Goal: Task Accomplishment & Management: Complete application form

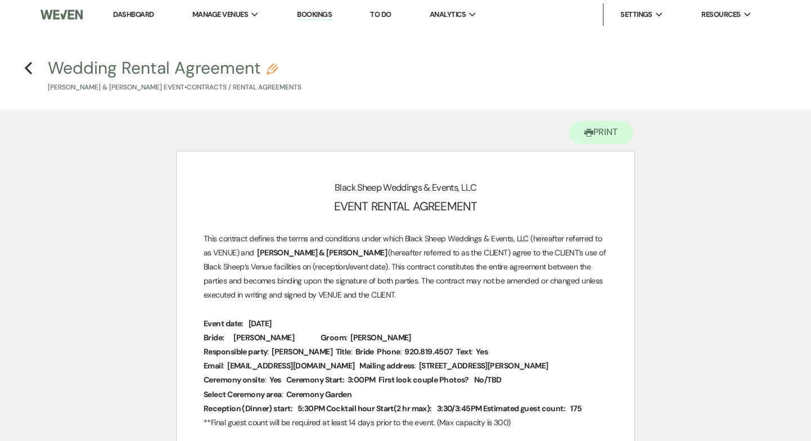
click at [137, 18] on link "Dashboard" at bounding box center [133, 15] width 40 height 10
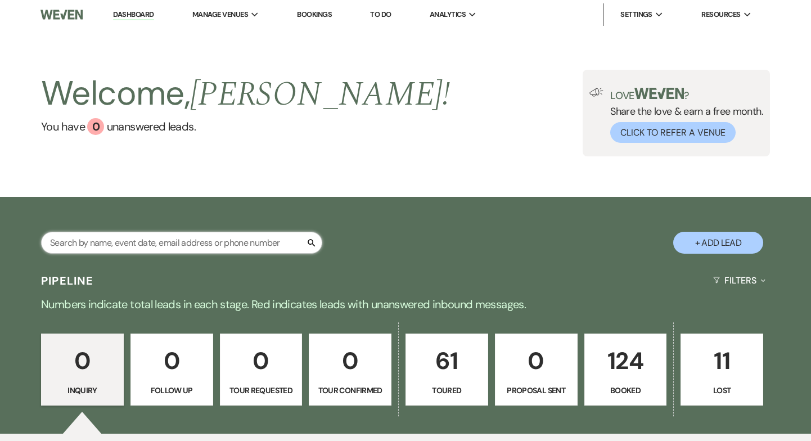
click at [99, 235] on input "text" at bounding box center [181, 243] width 281 height 22
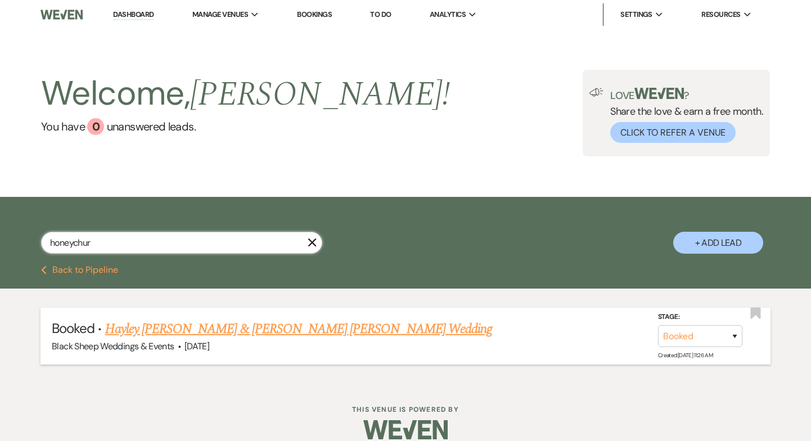
type input "honeychur"
click at [167, 324] on link "Hayley [PERSON_NAME] & [PERSON_NAME] [PERSON_NAME] Wedding" at bounding box center [298, 329] width 387 height 20
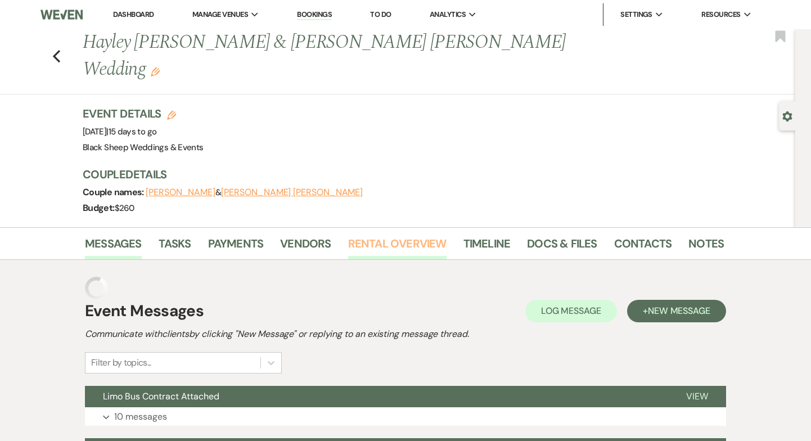
click at [418, 235] on link "Rental Overview" at bounding box center [397, 247] width 98 height 25
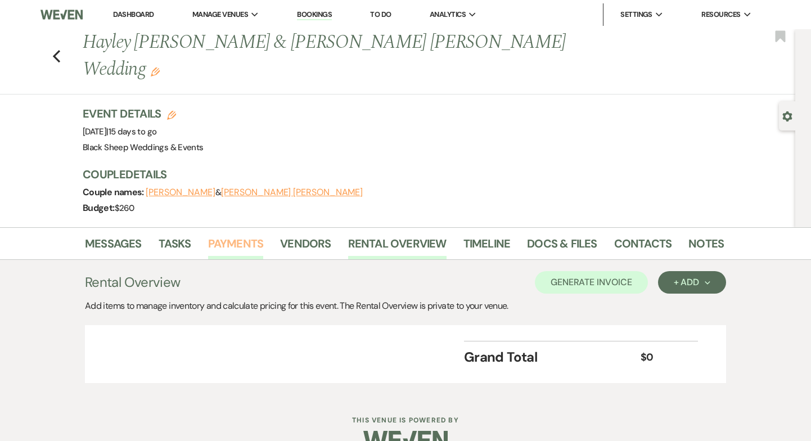
click at [230, 235] on link "Payments" at bounding box center [236, 247] width 56 height 25
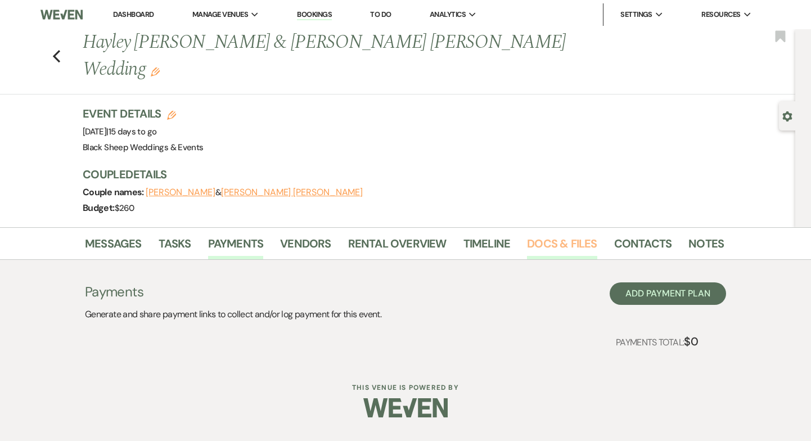
click at [560, 235] on link "Docs & Files" at bounding box center [562, 247] width 70 height 25
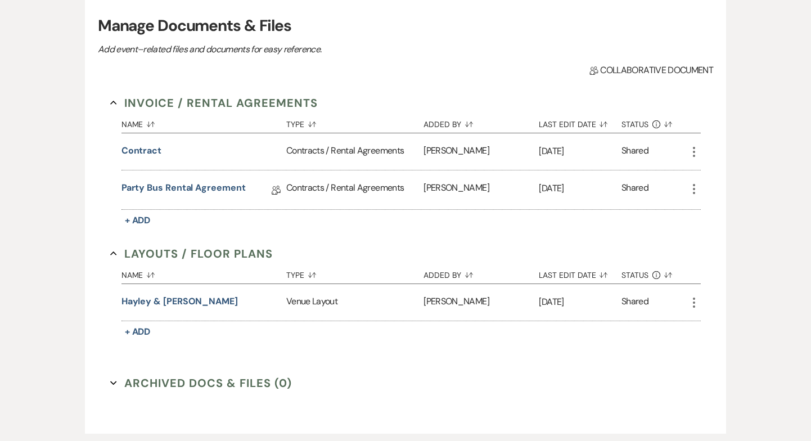
scroll to position [277, 0]
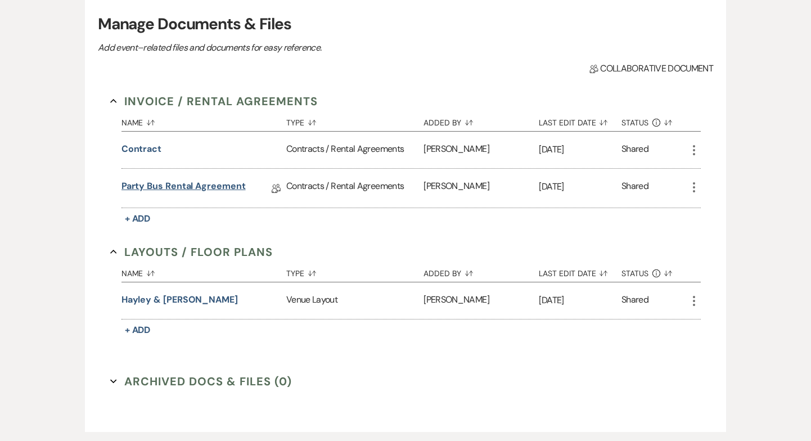
click at [222, 179] on link "Party Bus Rental Agreement" at bounding box center [183, 187] width 124 height 17
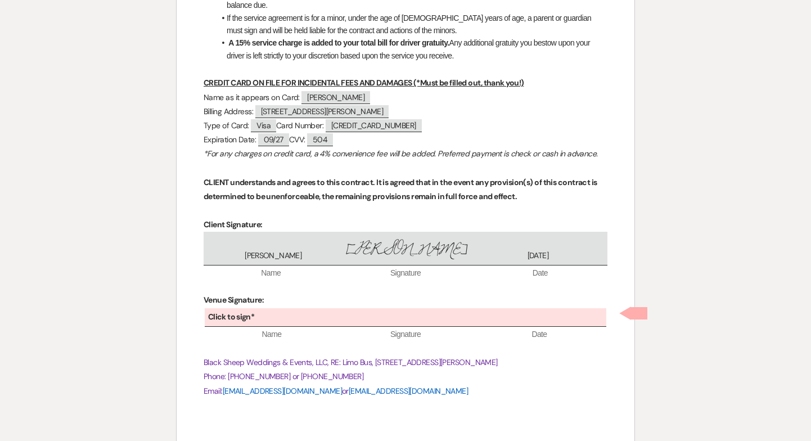
scroll to position [1637, 0]
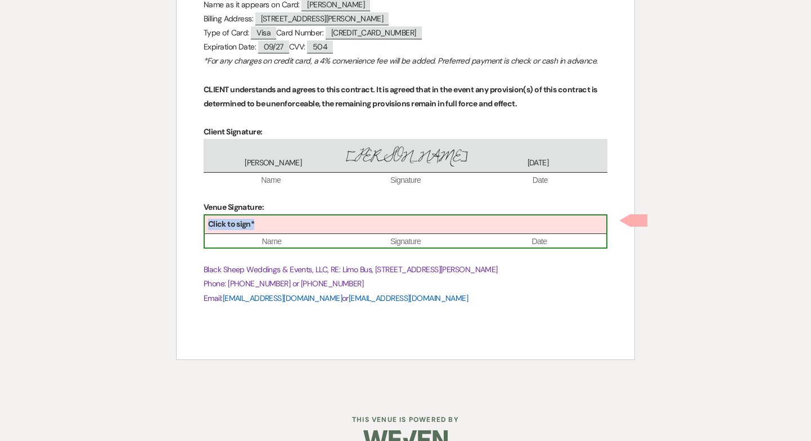
click at [429, 231] on div "Click to sign*" at bounding box center [406, 224] width 402 height 19
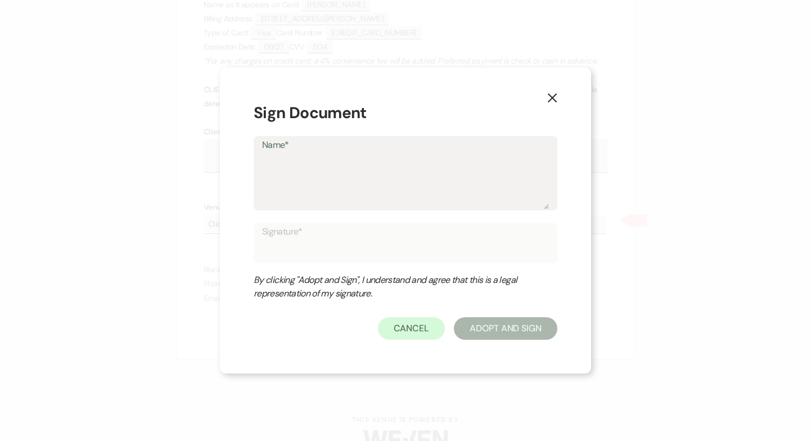
type textarea "J"
type input "J"
type textarea "Je"
type input "Je"
type textarea "[PERSON_NAME]"
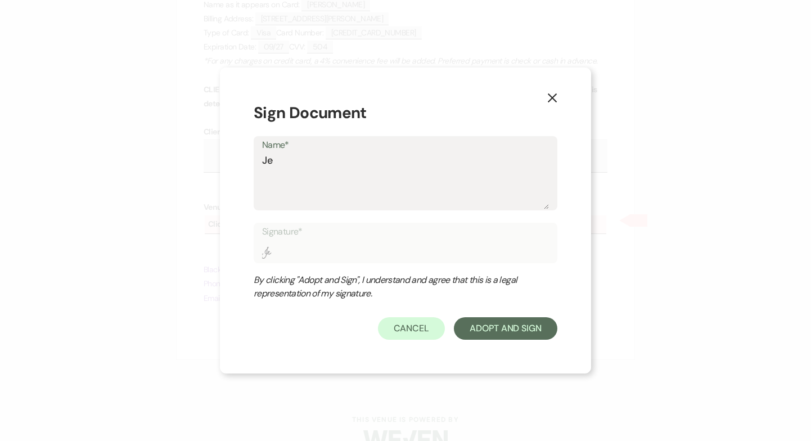
type input "[PERSON_NAME]"
type textarea "Jenn"
type input "Jenn"
type textarea "Jenni"
type input "Jenni"
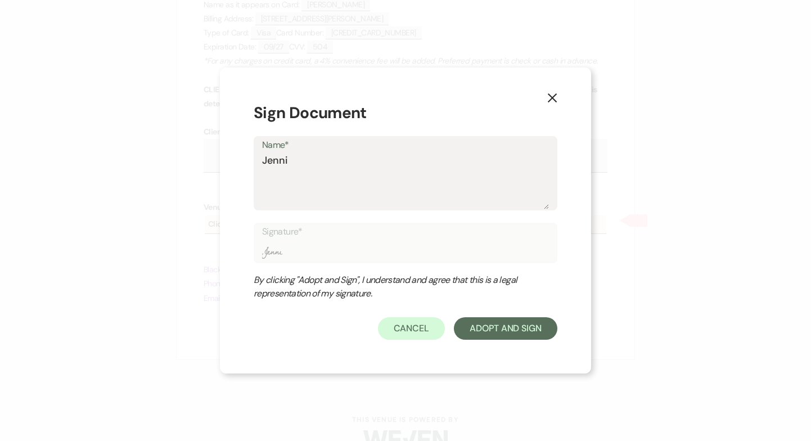
type textarea "[PERSON_NAME]"
type input "[PERSON_NAME]"
type textarea "[PERSON_NAME]"
type input "[PERSON_NAME]"
type textarea "[PERSON_NAME]"
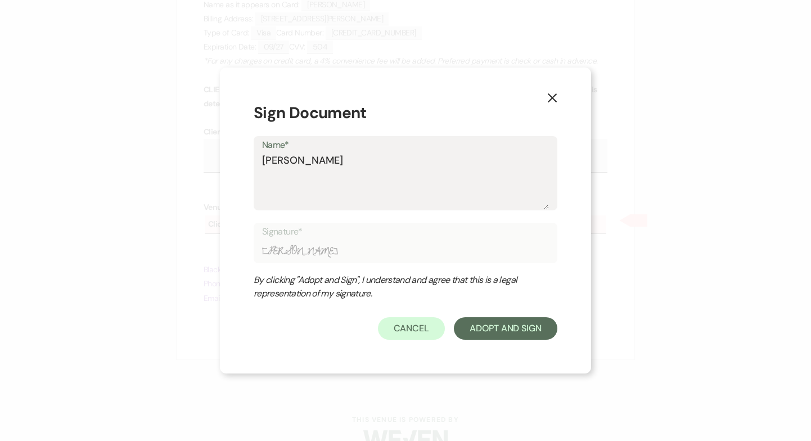
type input "[PERSON_NAME]"
type textarea "[PERSON_NAME]"
type input "[PERSON_NAME]"
type textarea "[PERSON_NAME]"
type input "[PERSON_NAME]"
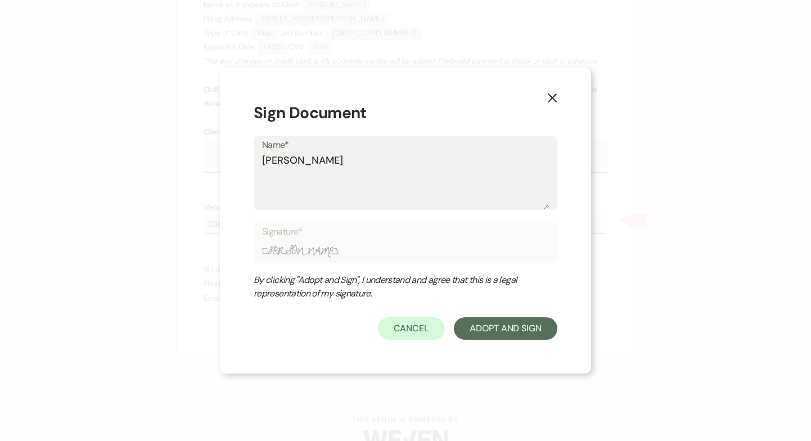
type textarea "[PERSON_NAME]"
type input "[PERSON_NAME]"
type textarea "[PERSON_NAME]"
type input "[PERSON_NAME]"
type textarea "[PERSON_NAME]"
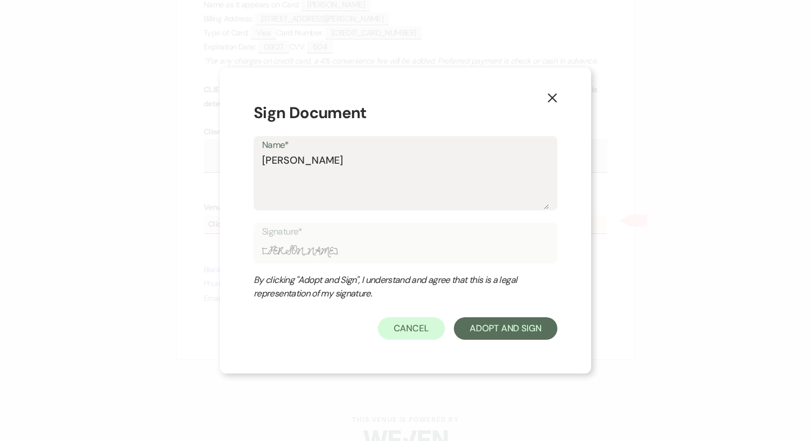
type input "[PERSON_NAME]"
type textarea "[PERSON_NAME]"
type input "[PERSON_NAME]"
type textarea "[PERSON_NAME]"
type input "[PERSON_NAME]"
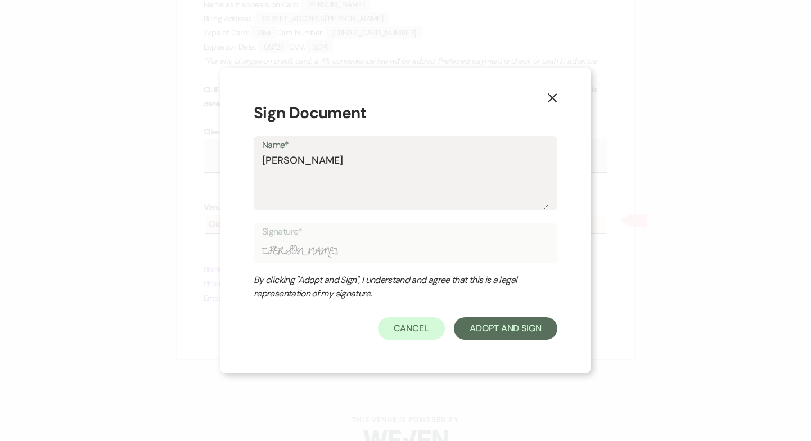
type textarea "[PERSON_NAME]"
type input "[PERSON_NAME]"
type textarea "[PERSON_NAME]"
type input "[PERSON_NAME]"
type textarea "[PERSON_NAME]"
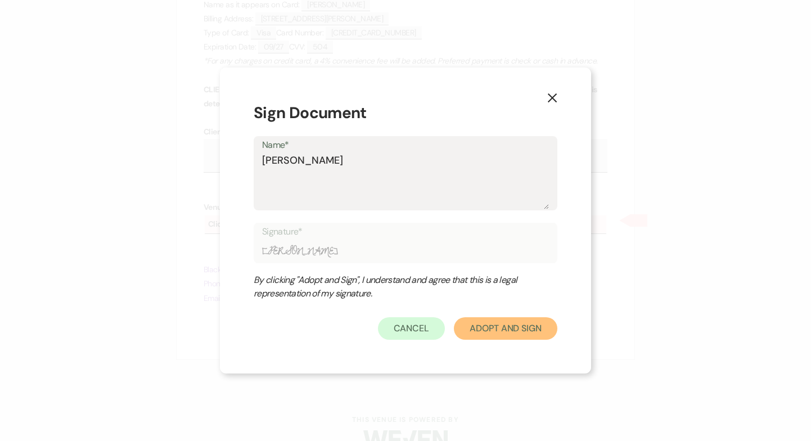
click at [503, 330] on button "Adopt And Sign" at bounding box center [505, 328] width 103 height 22
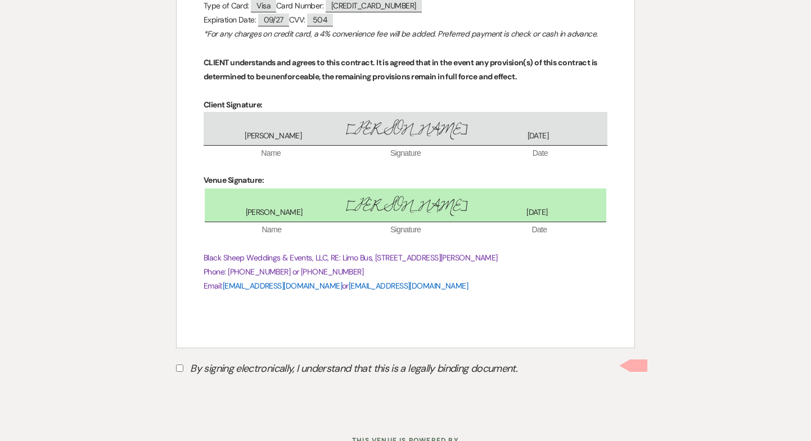
scroll to position [1662, 0]
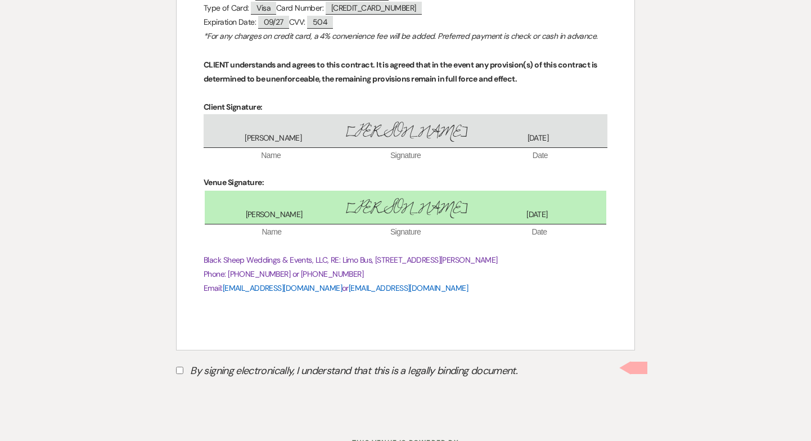
click at [178, 369] on input "By signing electronically, I understand that this is a legally binding document." at bounding box center [179, 370] width 7 height 7
checkbox input "true"
click at [208, 403] on button "Submit" at bounding box center [215, 399] width 79 height 20
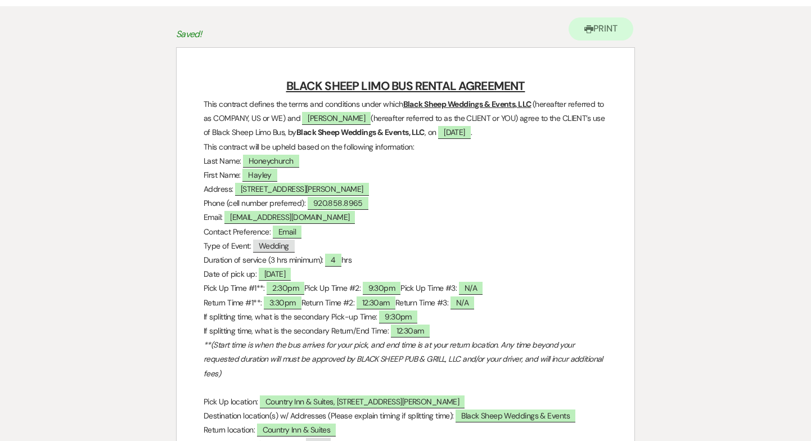
scroll to position [0, 0]
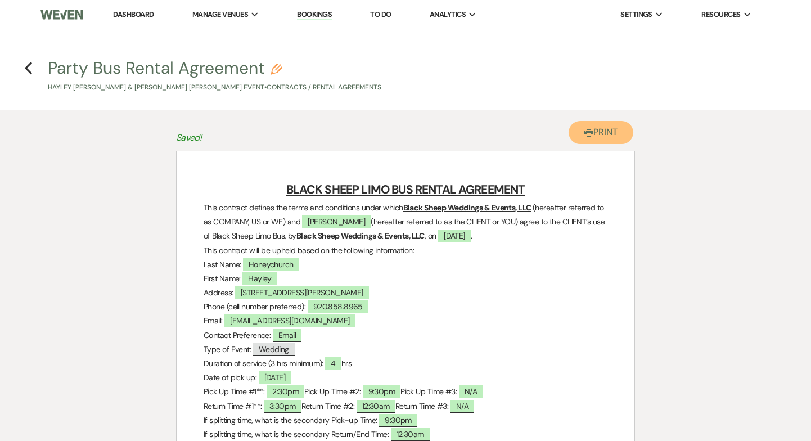
click at [594, 127] on button "Printer Print" at bounding box center [601, 132] width 65 height 23
click at [29, 73] on icon "Previous" at bounding box center [28, 67] width 8 height 13
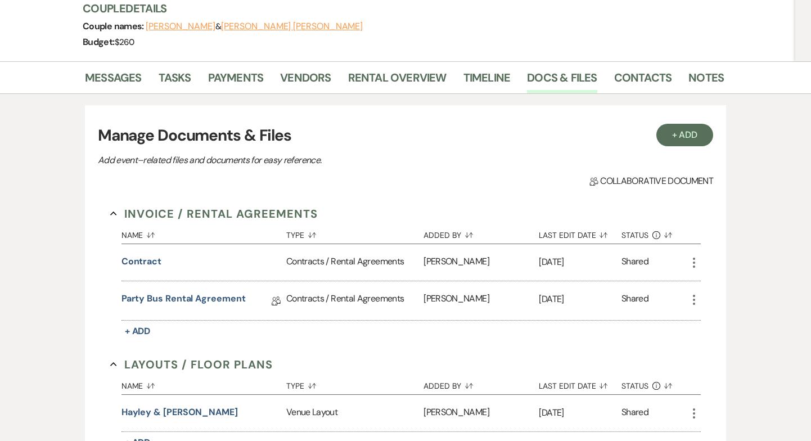
scroll to position [199, 0]
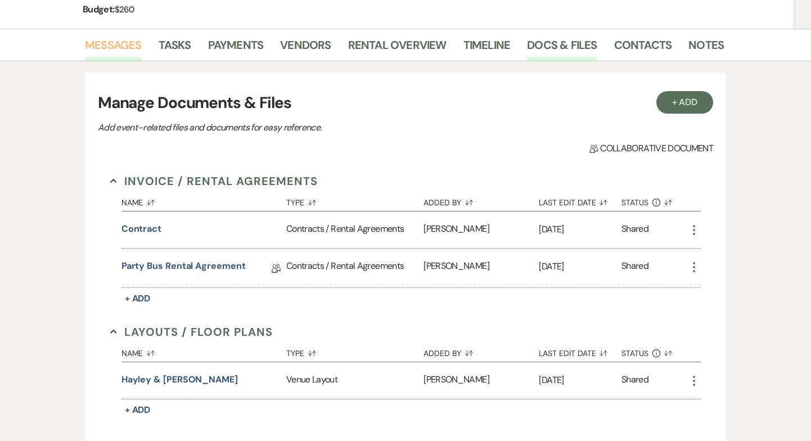
click at [132, 36] on link "Messages" at bounding box center [113, 48] width 57 height 25
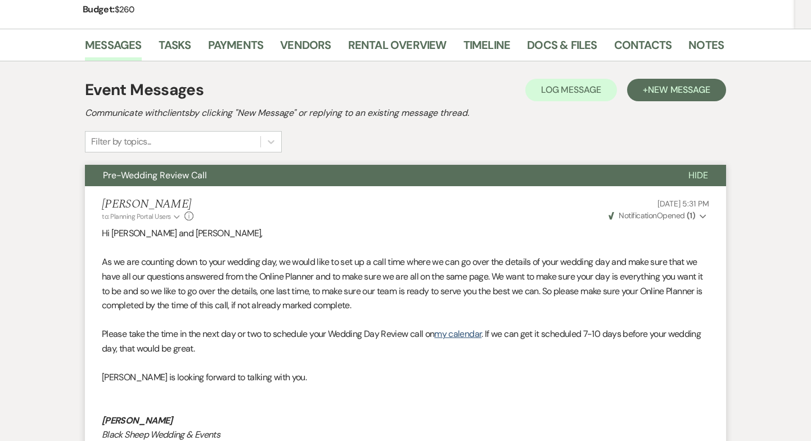
click at [698, 169] on span "Hide" at bounding box center [698, 175] width 20 height 12
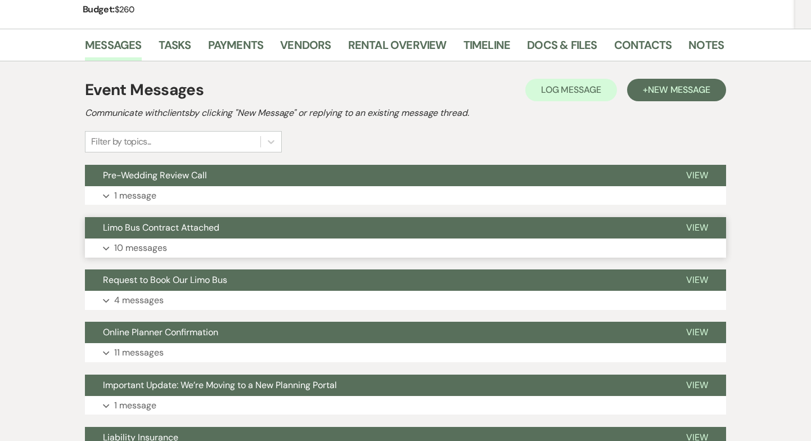
click at [263, 217] on button "Limo Bus Contract Attached" at bounding box center [376, 227] width 583 height 21
